Goal: Navigation & Orientation: Find specific page/section

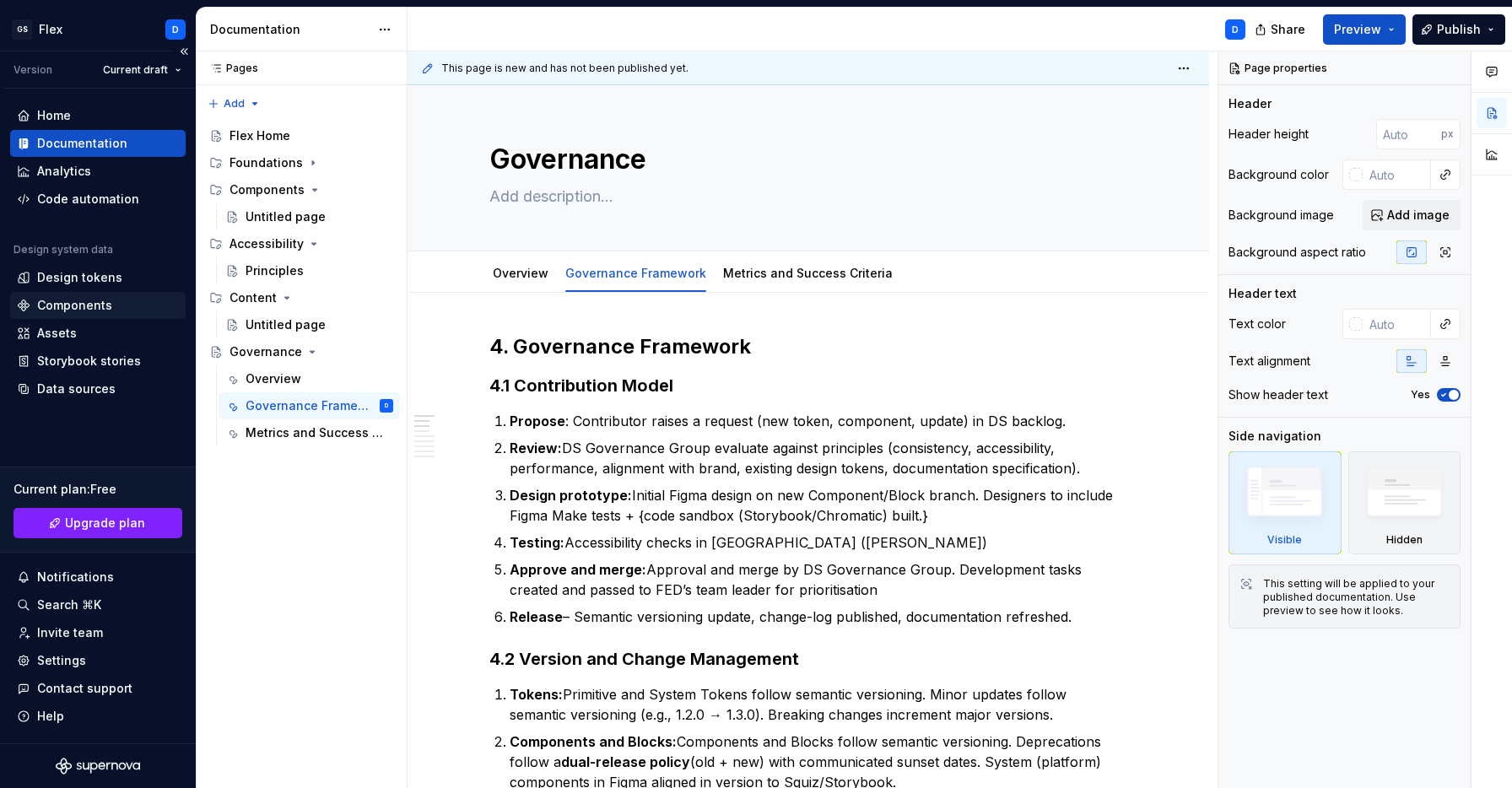
type textarea "*"
click at [92, 305] on div "Components" at bounding box center [74, 306] width 75 height 17
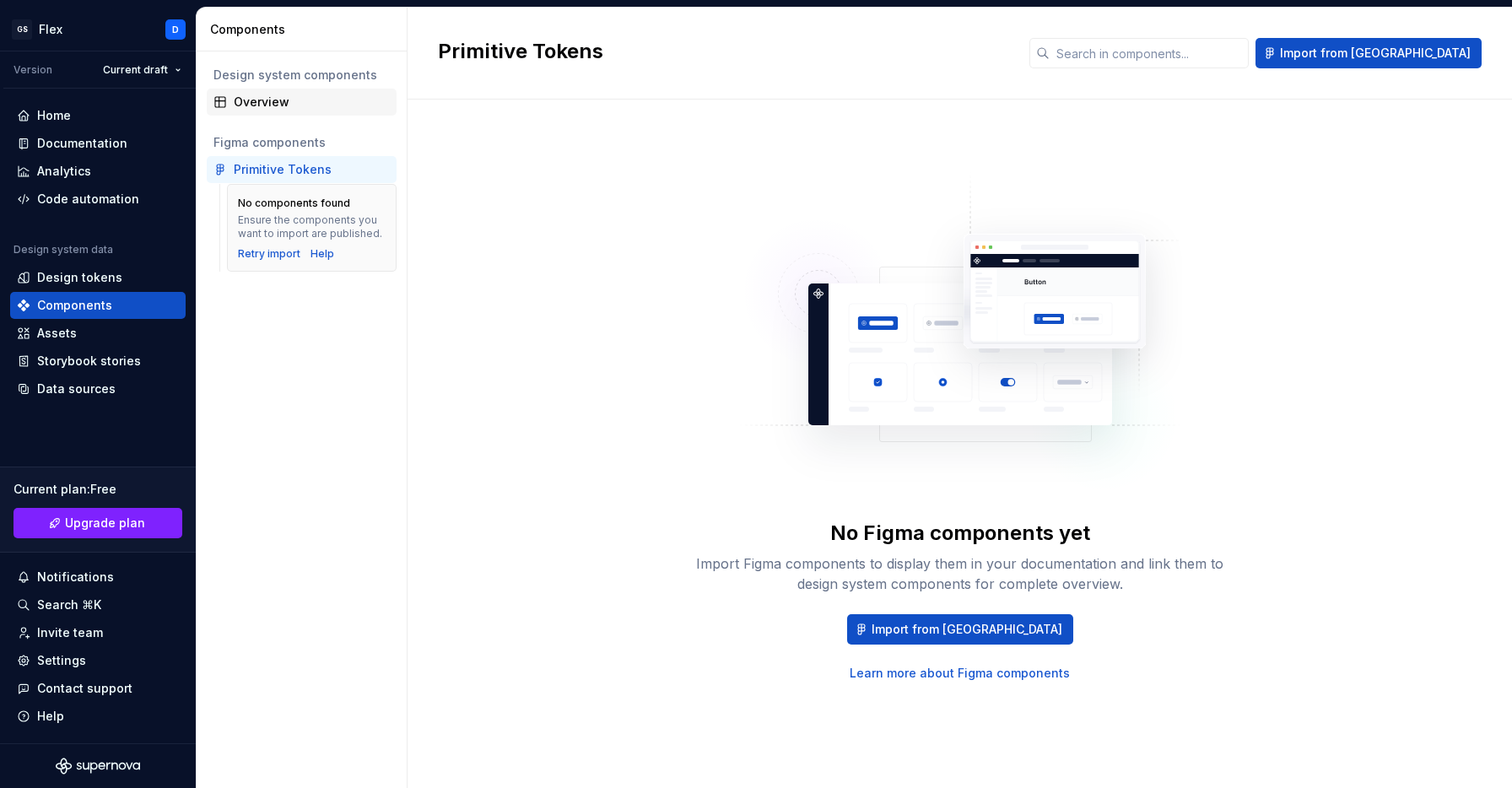
click at [280, 97] on div "Overview" at bounding box center [312, 102] width 156 height 17
